Goal: Task Accomplishment & Management: Use online tool/utility

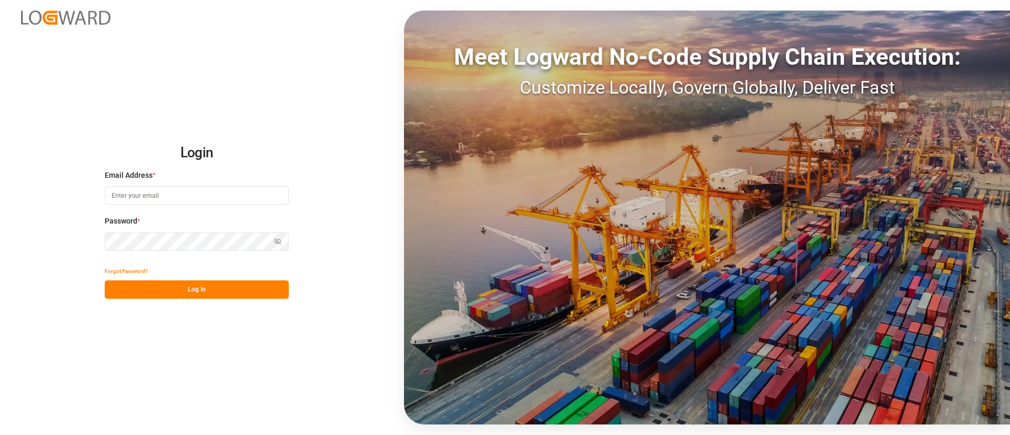
click at [229, 194] on input at bounding box center [197, 195] width 184 height 18
click at [0, 434] on com-1password-button at bounding box center [0, 435] width 0 height 0
type input "keerthan.ge@logward.com"
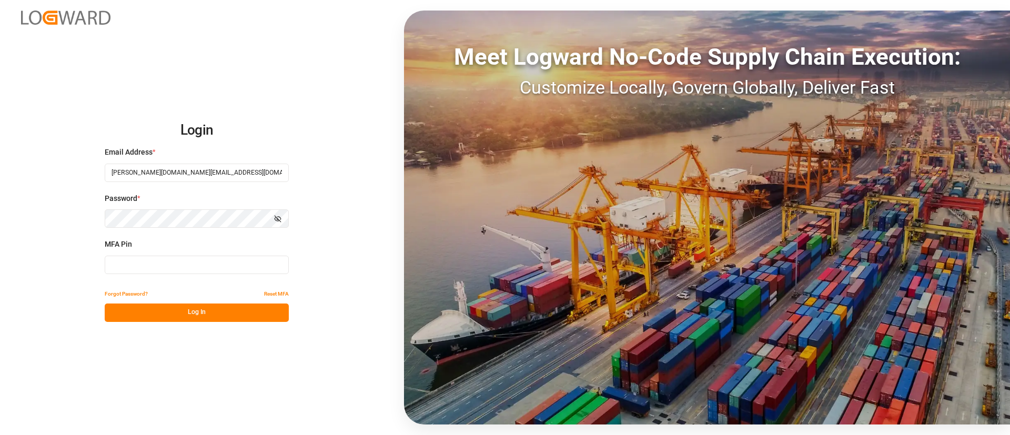
type input "070183"
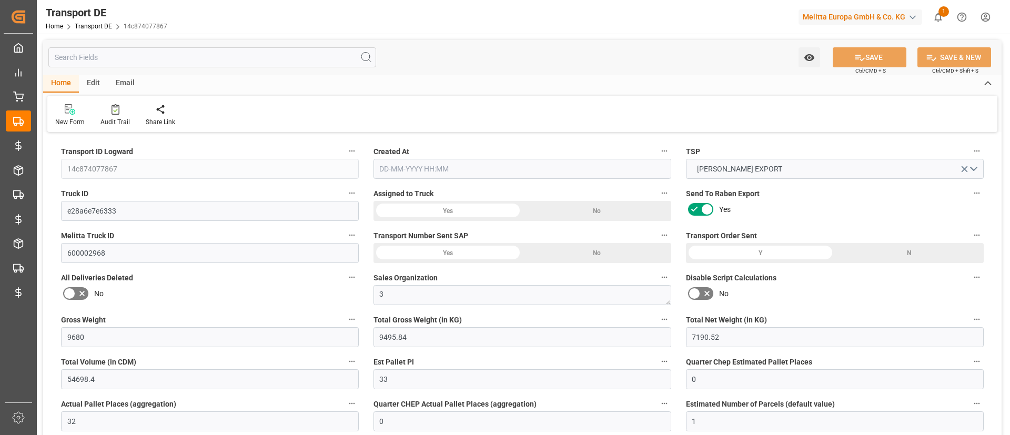
type input "9680"
type input "9495.84"
type input "7190.52"
type input "54698.4"
type input "33"
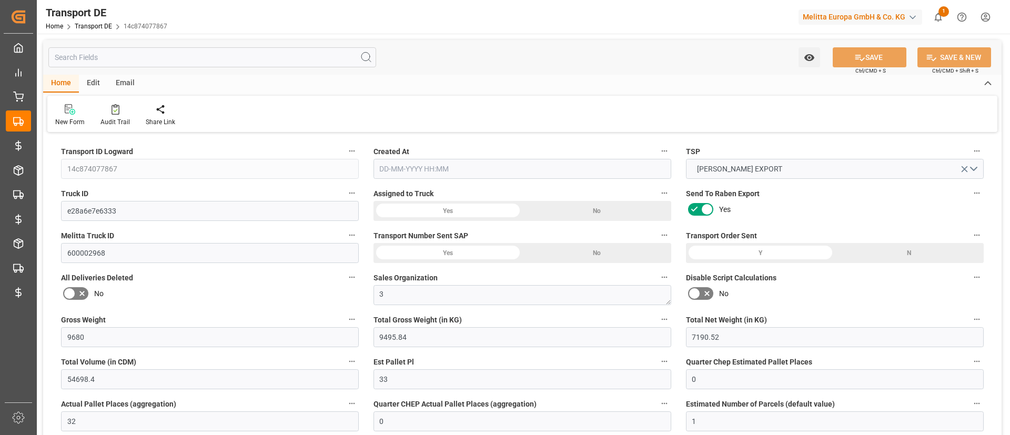
type input "0"
type input "32"
type input "0"
type input "1"
type input "66"
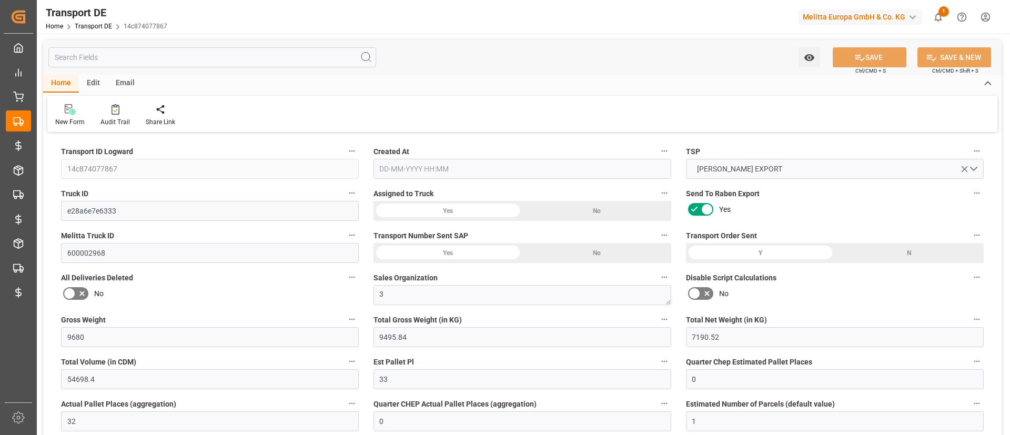
type input "66"
type input "0"
type input "3980.71"
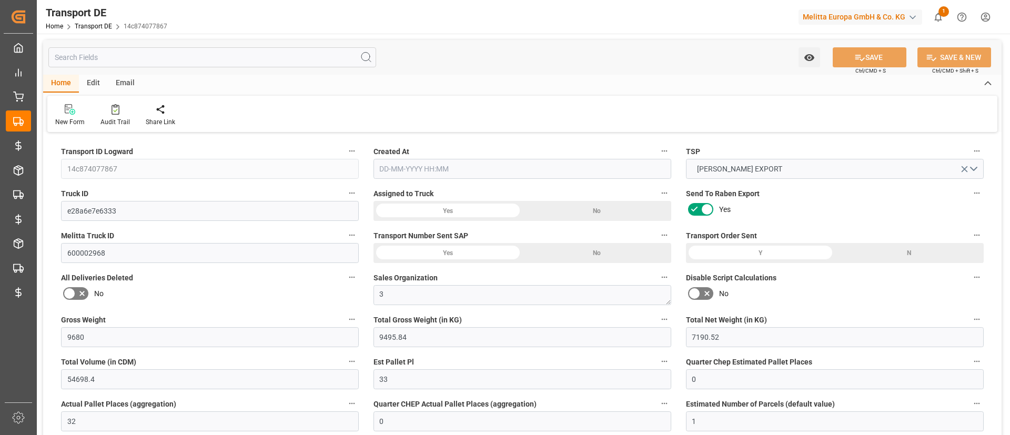
type input "377.77"
type input "3980.71"
type input "19"
type input "66"
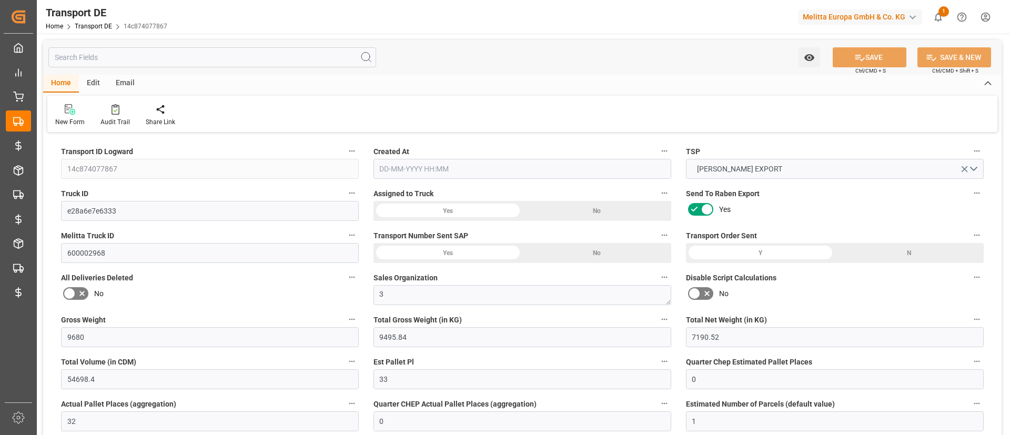
type input "0"
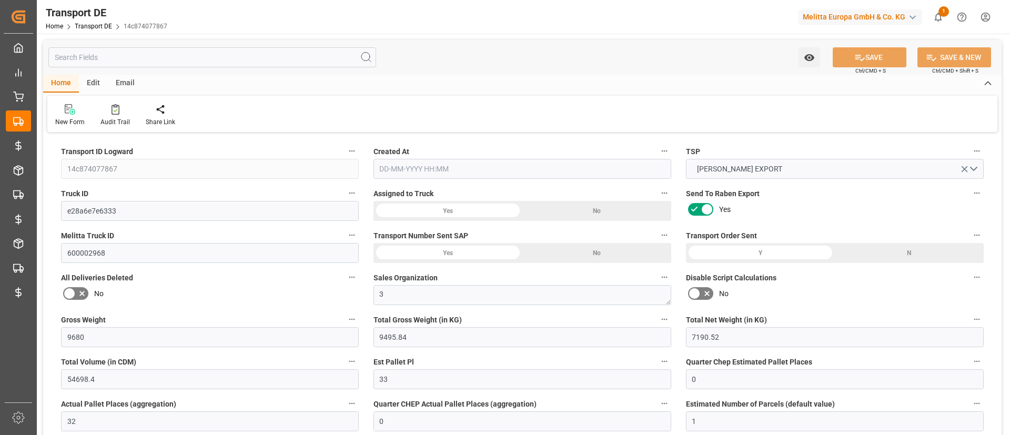
type input "0"
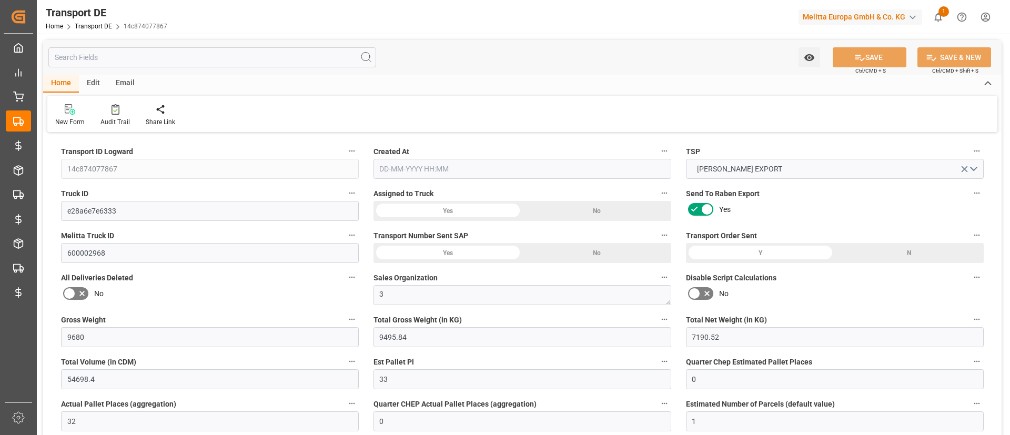
type input "0"
type input "9495.84"
type input "21"
type input "100"
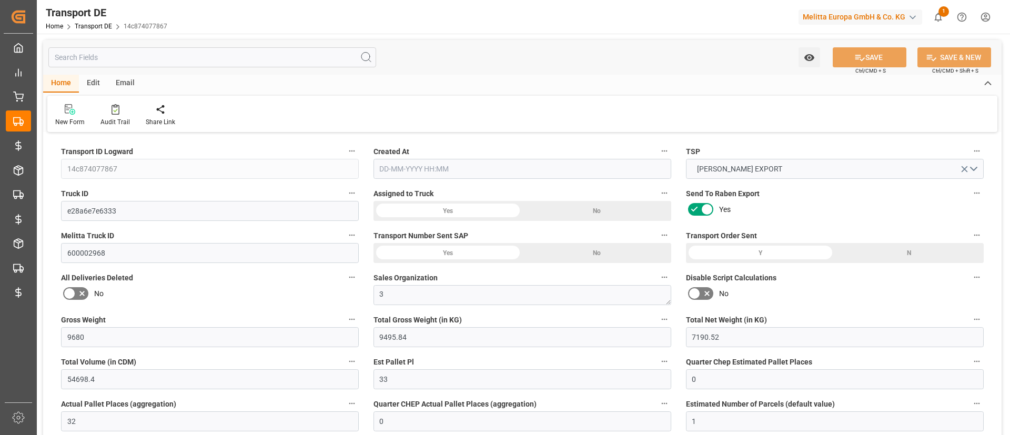
type input "0"
type input "66"
type input "0"
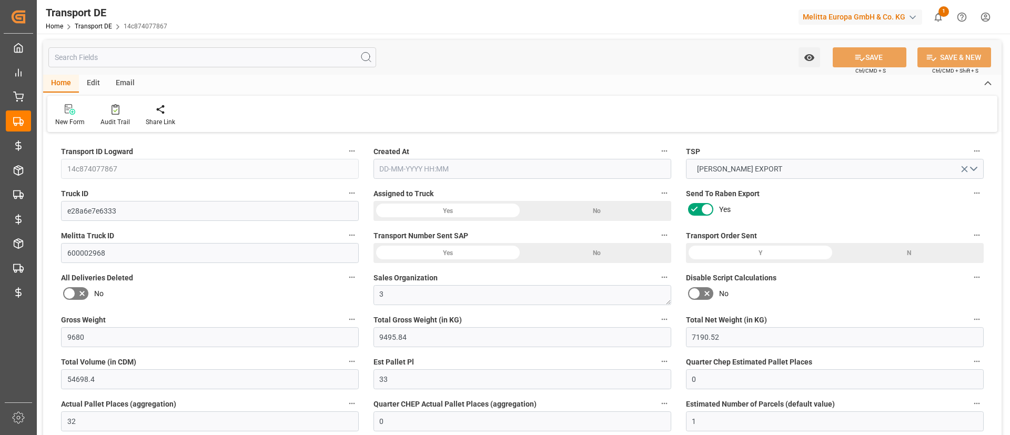
type input "0"
type input "1"
type input "0"
type input "4150"
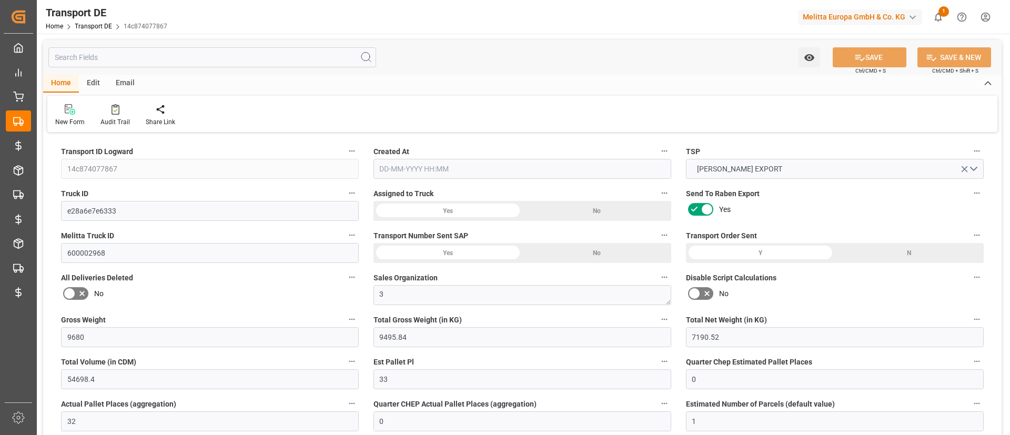
type input "4358.48"
type input "3980.71"
type input "24-09-2025 07:27"
type input "29-09-2025"
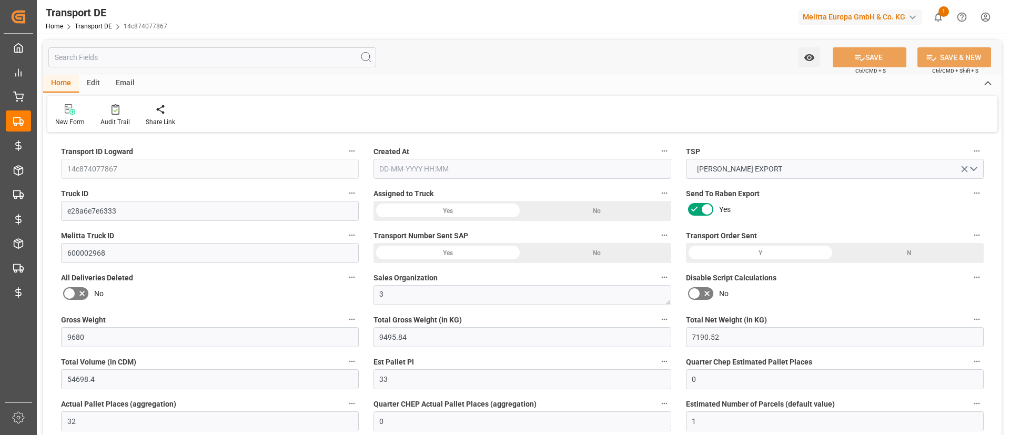
type input "07-10-2025"
type input "[DATE] 07:27"
type input "[DATE]"
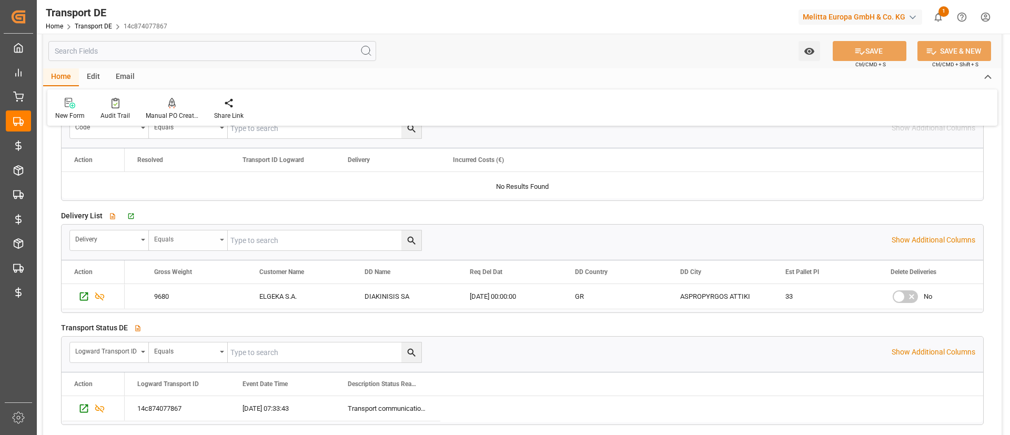
scroll to position [1893, 0]
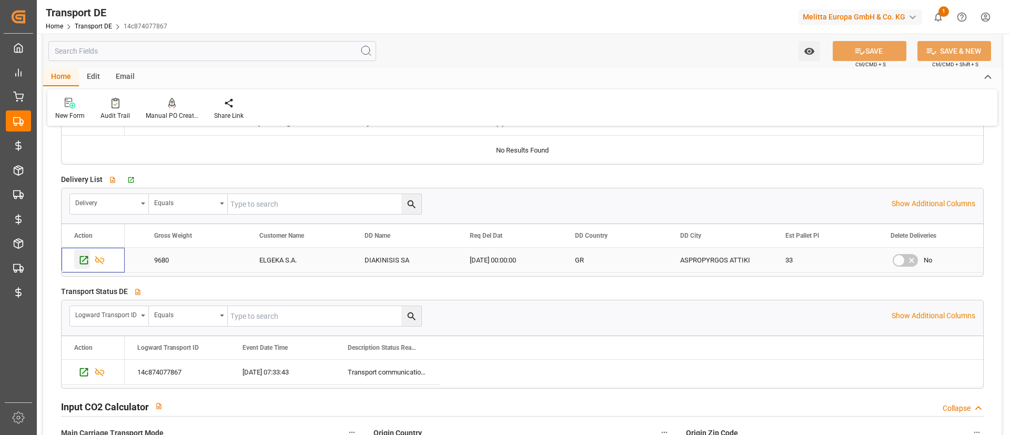
click at [85, 258] on icon "Press SPACE to select this row." at bounding box center [83, 260] width 11 height 11
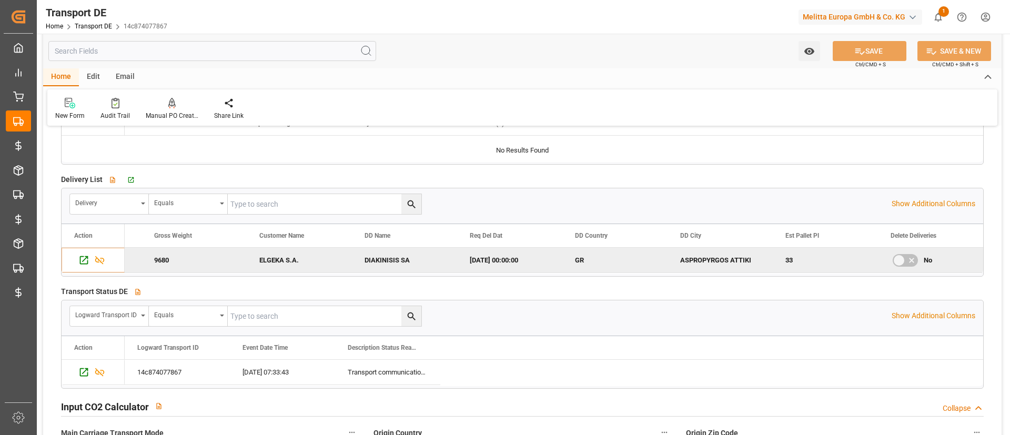
click at [297, 58] on input "text" at bounding box center [212, 51] width 328 height 20
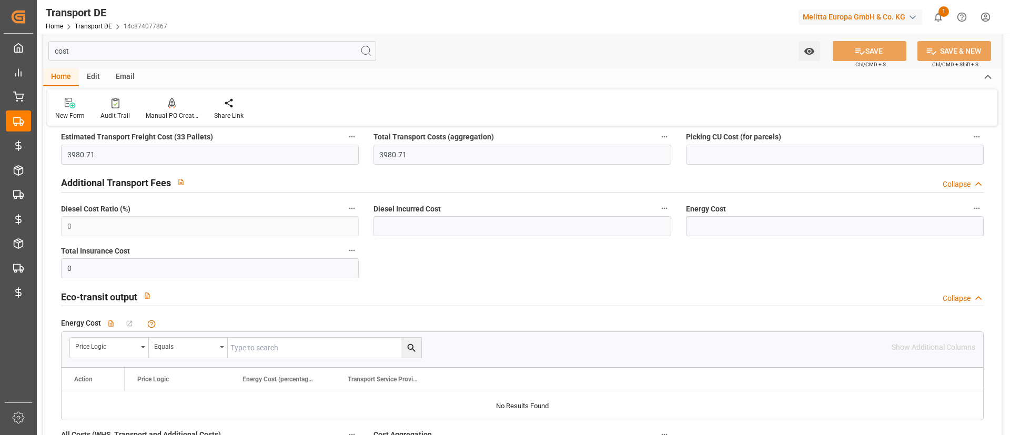
scroll to position [0, 0]
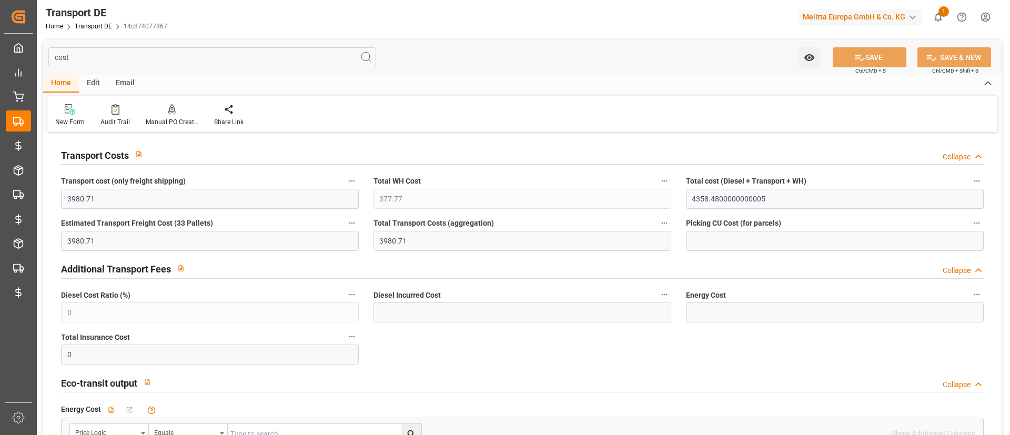
type input "cost"
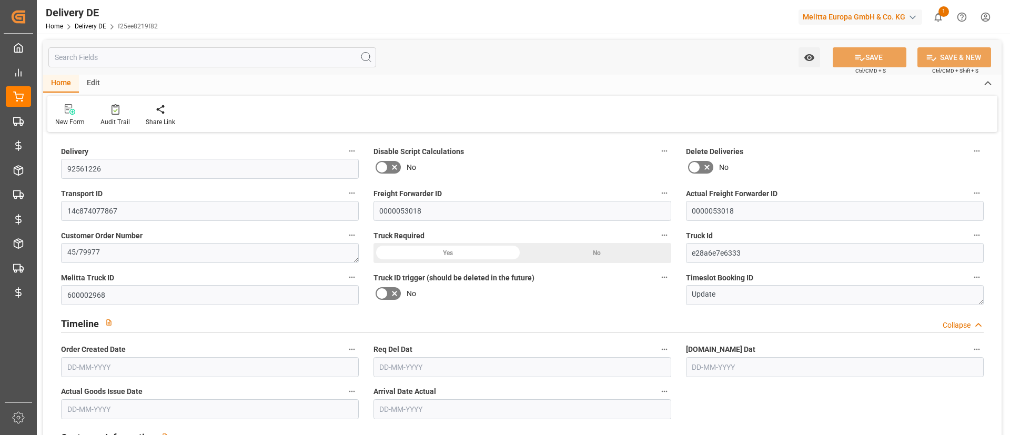
type input "66"
type input "33"
type input "32"
type input "7190.52"
type input "9680"
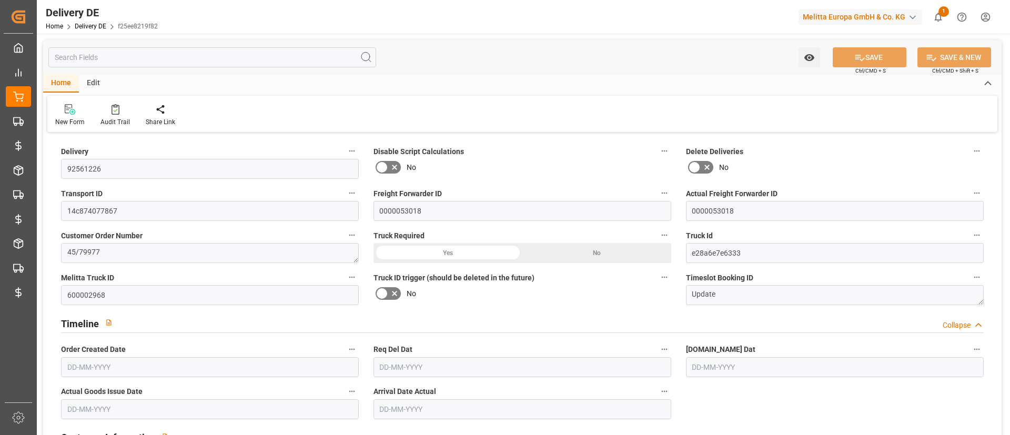
type input "54698.4"
type input "24-09-2025"
type input "07-10-2025"
type input "29-09-2025"
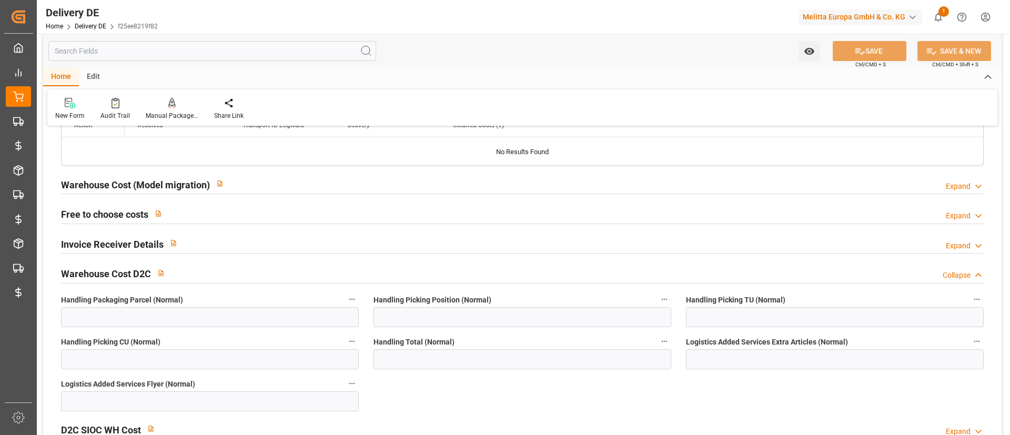
scroll to position [2121, 0]
click at [303, 215] on div "Free to choose costs Expand" at bounding box center [522, 212] width 922 height 20
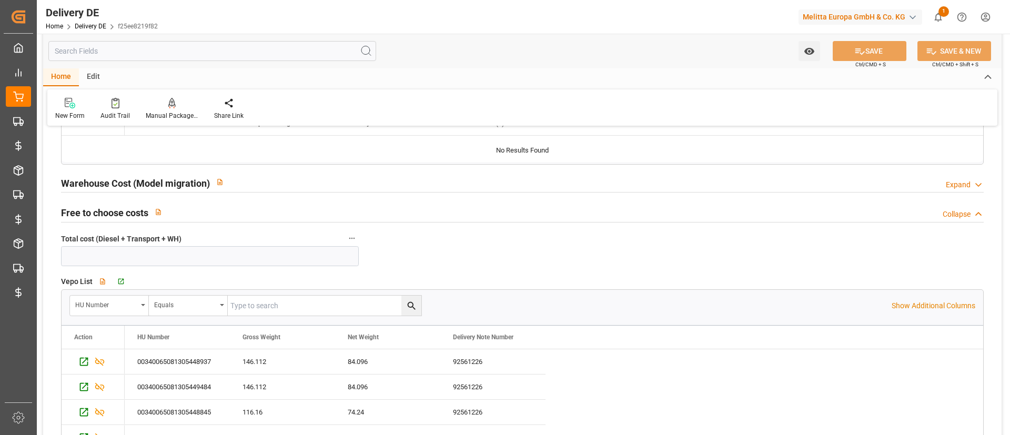
click at [325, 176] on div "Warehouse Cost (Model migration) Expand" at bounding box center [522, 182] width 922 height 20
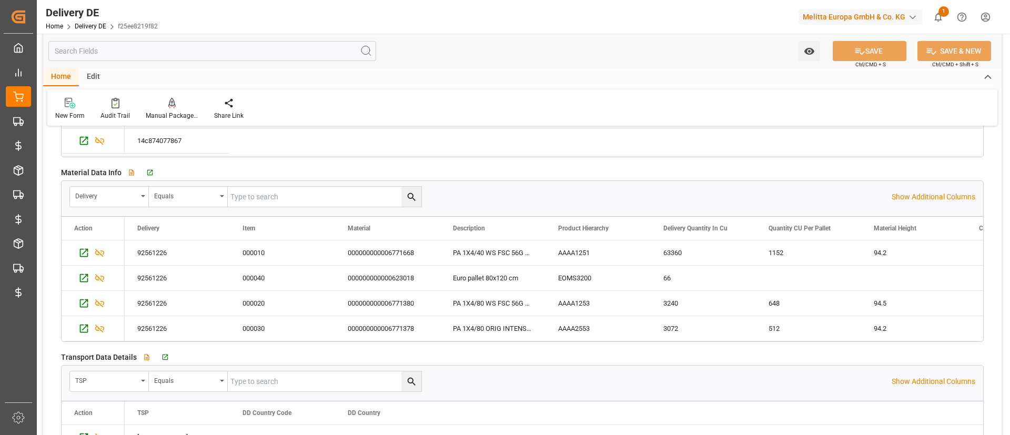
scroll to position [1665, 0]
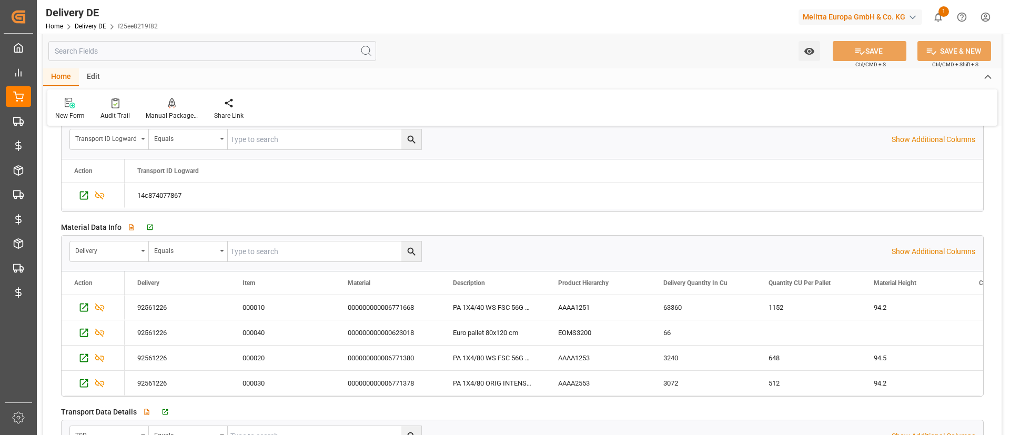
click at [230, 52] on input "text" at bounding box center [212, 51] width 328 height 20
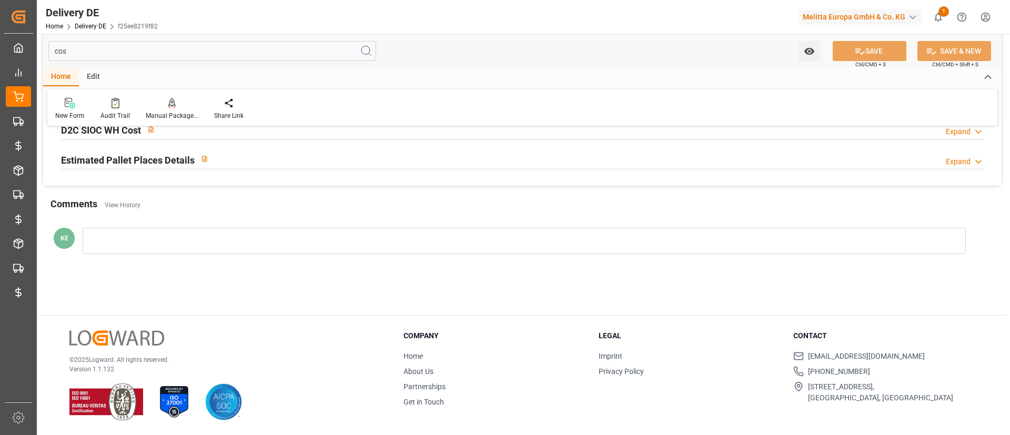
scroll to position [0, 0]
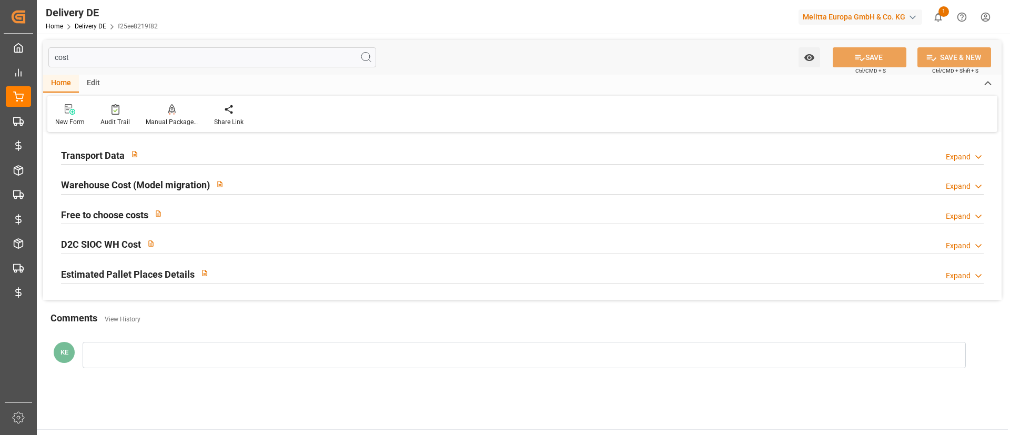
type input "cost"
click at [336, 158] on div "Transport Data Expand" at bounding box center [522, 154] width 922 height 20
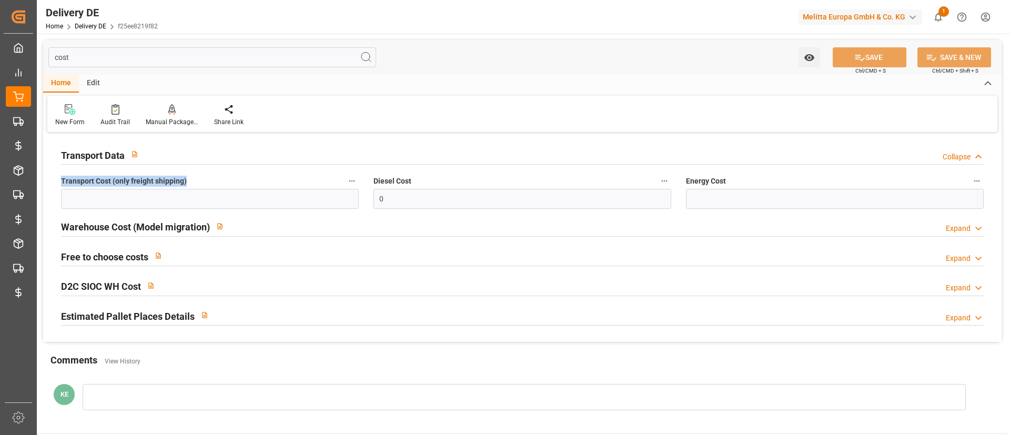
drag, startPoint x: 63, startPoint y: 181, endPoint x: 186, endPoint y: 183, distance: 123.1
click at [186, 183] on label "Transport Cost (only freight shipping)" at bounding box center [210, 181] width 298 height 15
copy span "Transport Cost (only freight shipping)"
click at [367, 213] on div "Warehouse Cost (Model migration) Expand" at bounding box center [522, 227] width 937 height 30
click at [364, 226] on div "Warehouse Cost (Model migration) Expand" at bounding box center [522, 226] width 922 height 20
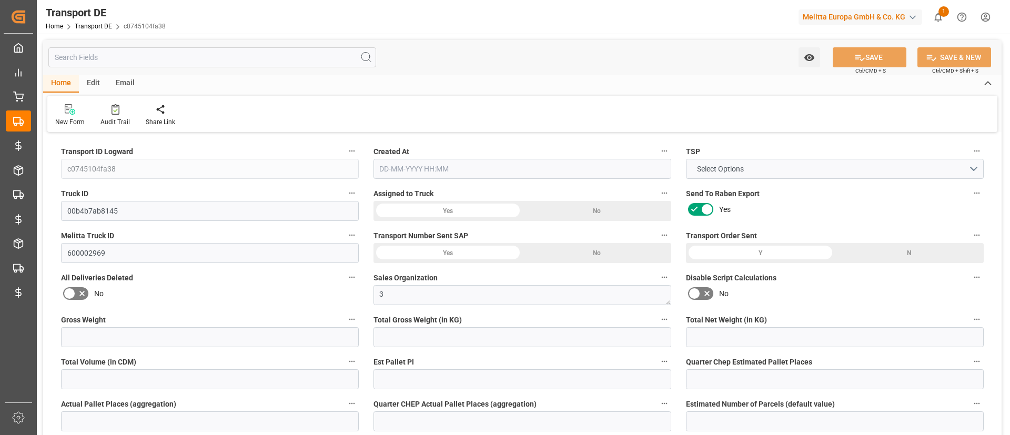
type input "26"
type input "1.8"
type input "158.337"
type input "1"
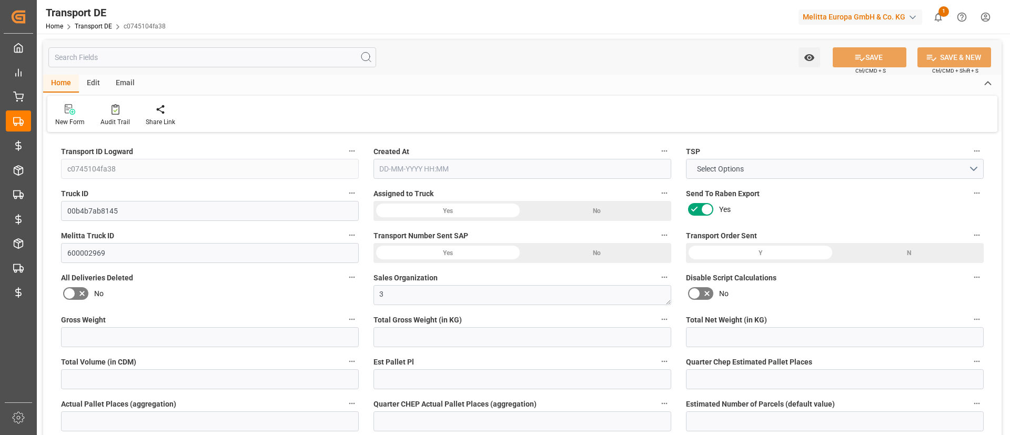
type input "0"
type input "1"
type input "0"
type input "1"
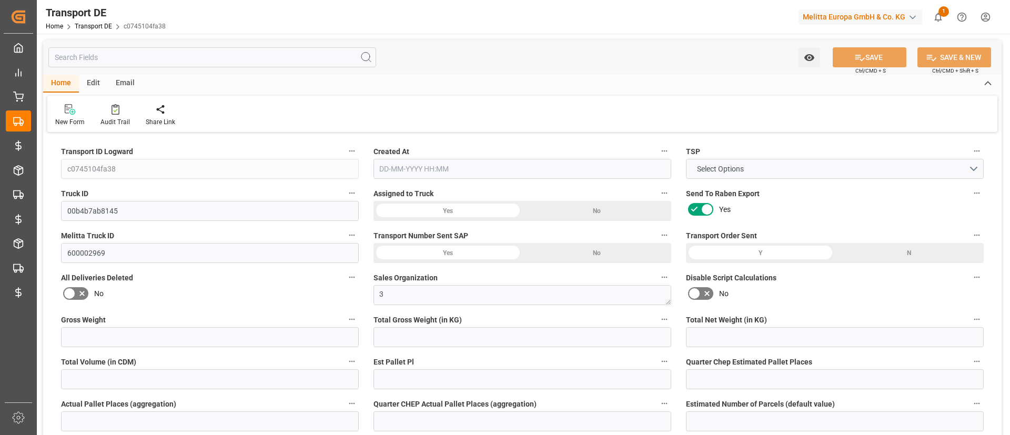
type input "1"
type input "0"
type input "3"
type input "0"
type input "3980.71"
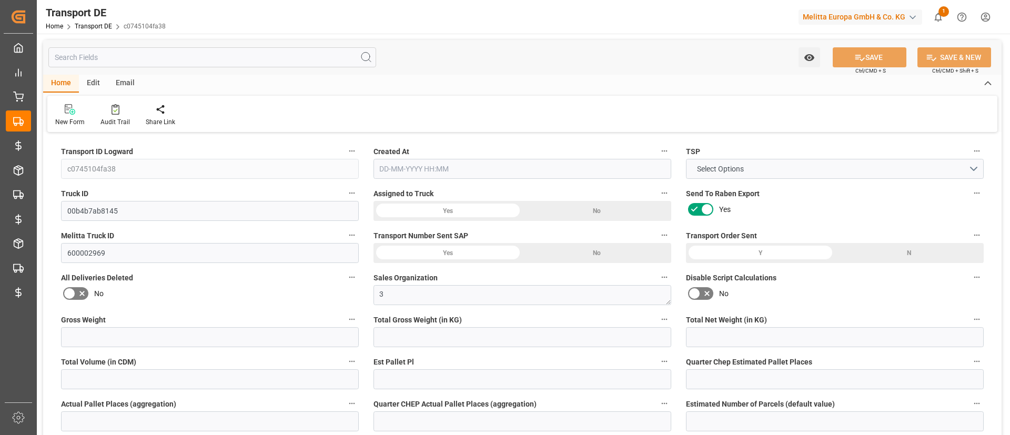
type input "39.586"
type input "3980.71"
type input "19"
type input "0"
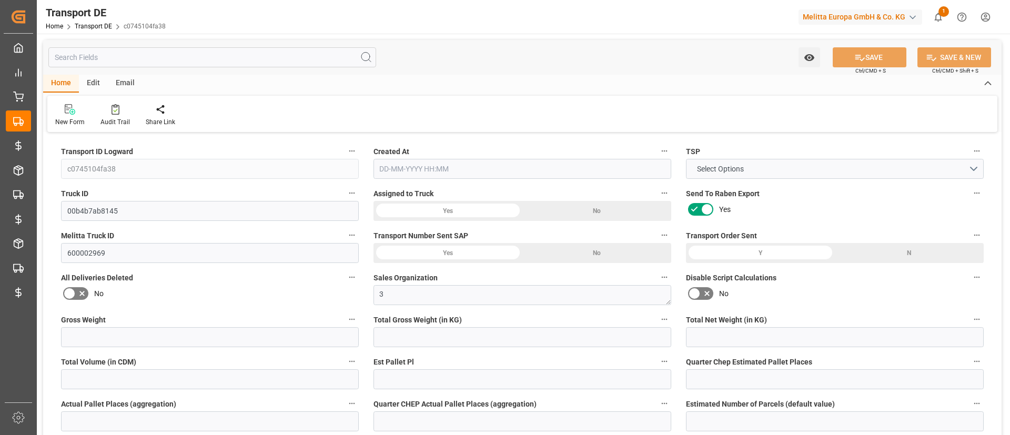
type input "0"
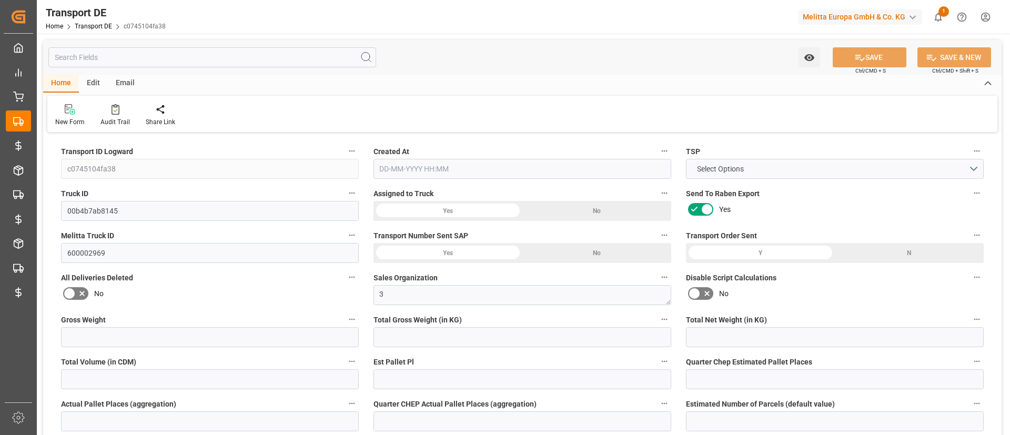
type input "0"
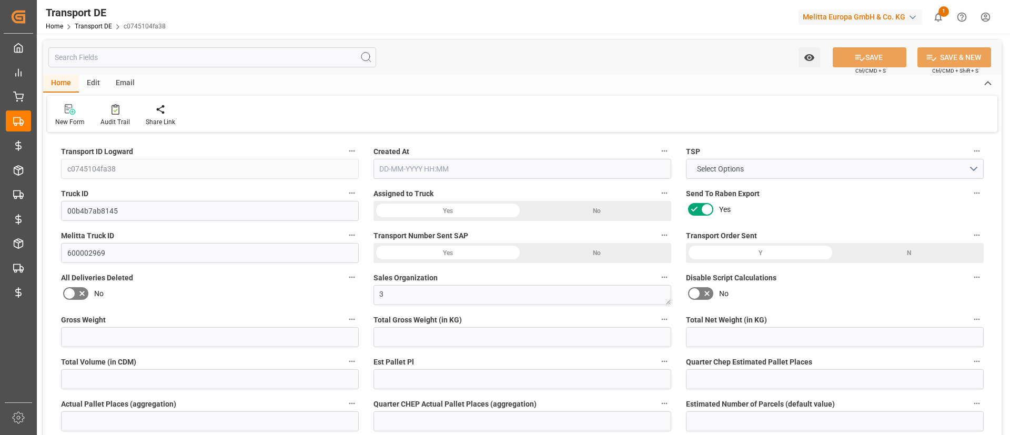
type input "0"
type input "1.8"
type input "4710.8598"
type input "21"
type input "35"
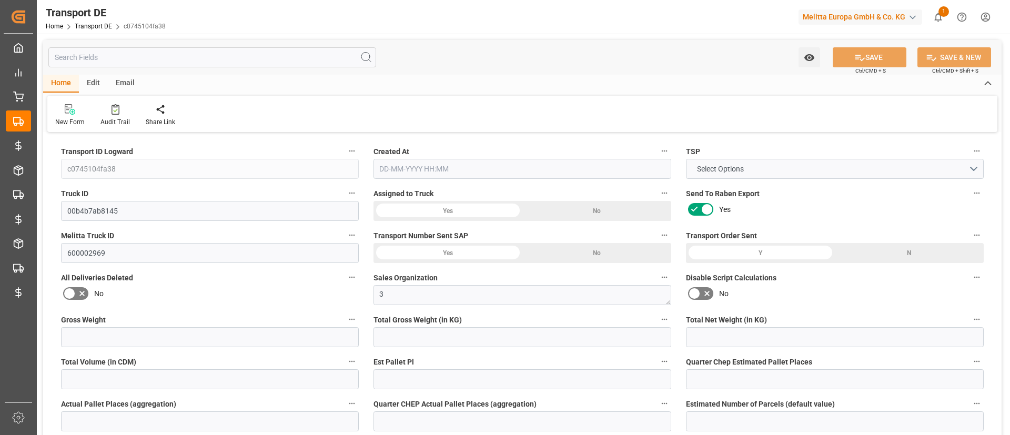
type input "0"
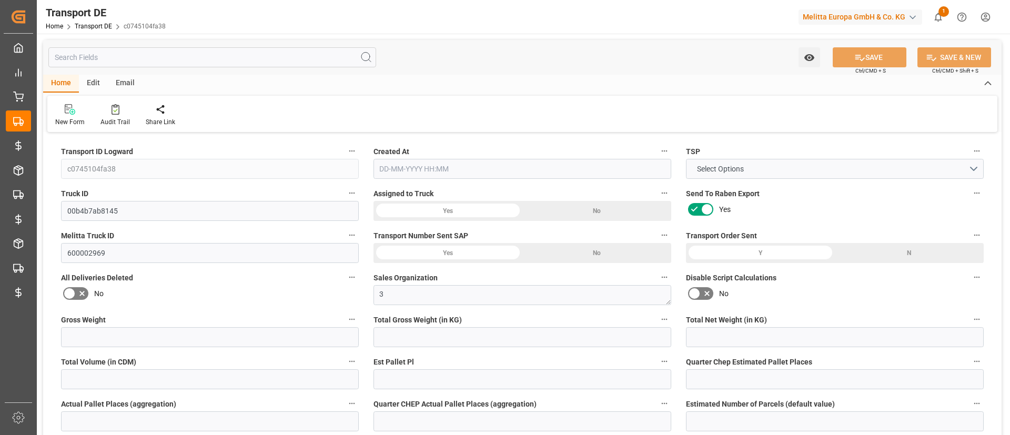
type input "0"
type input "1"
type input "0"
type input "3"
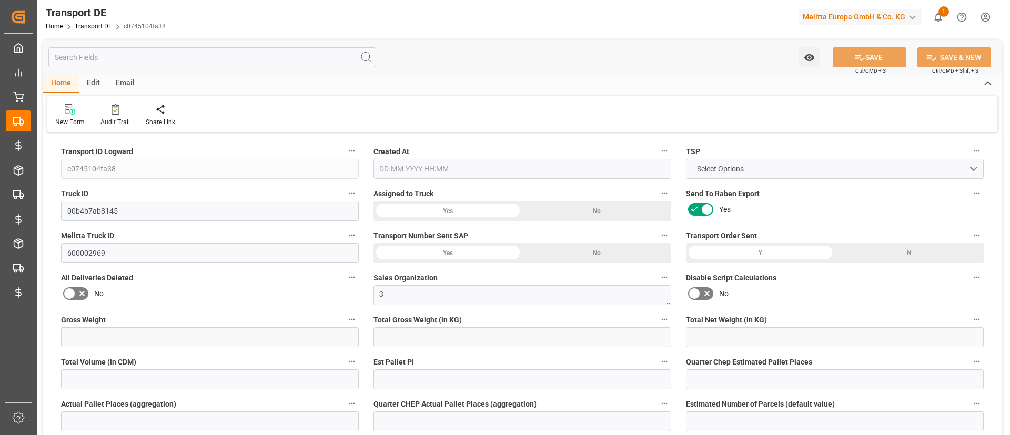
type input "4020.296"
type input "3980.71"
type input "24-09-2025 07:27"
type input "[DATE]"
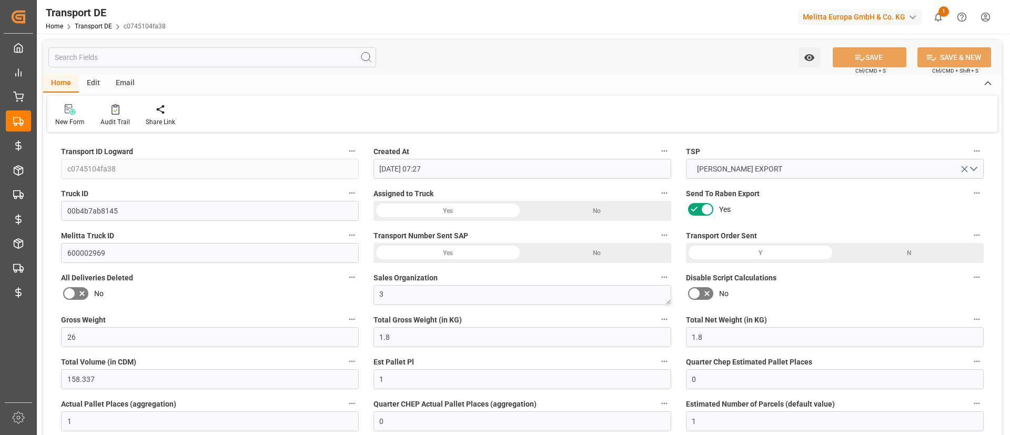
type input "07-10-2025"
click at [368, 218] on div "Assigned to Truck Yes No" at bounding box center [522, 203] width 312 height 42
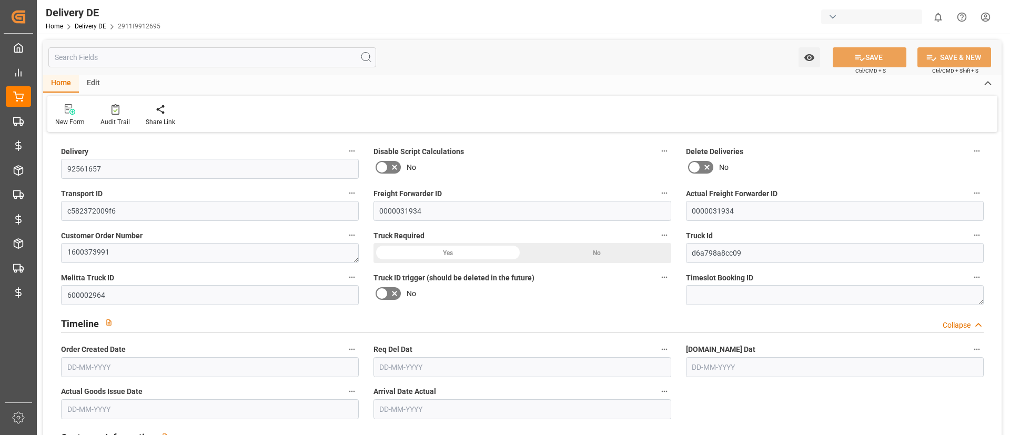
type input "5"
type input "3"
type input "2.75"
type input "500"
type input "835"
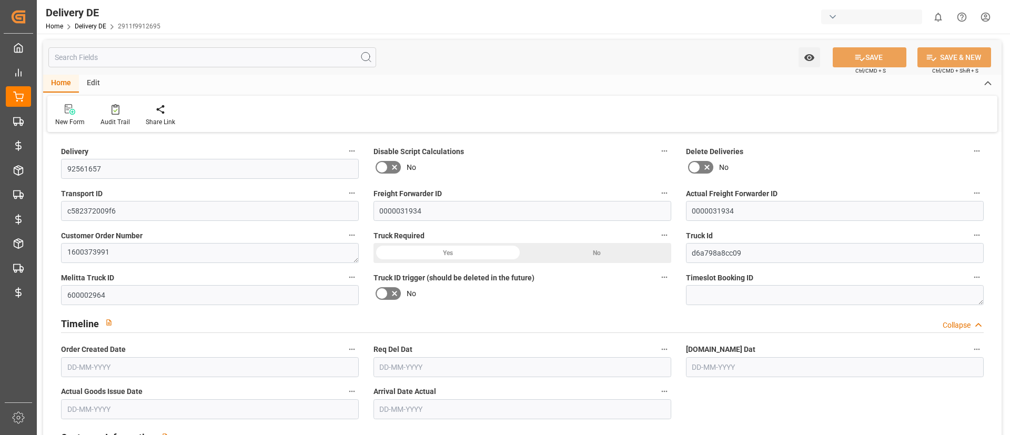
type input "4311.2"
type input "[DATE]"
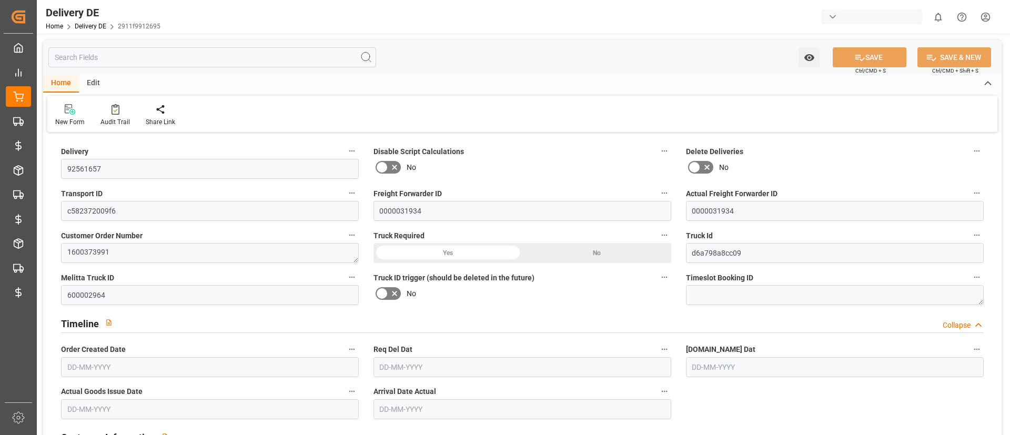
type input "[DATE]"
